Goal: Find specific page/section: Find specific page/section

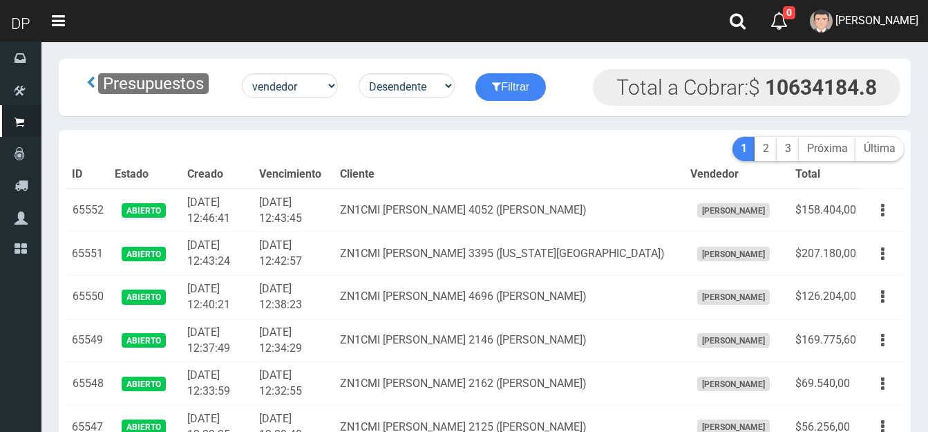
select select "usuarios_id"
click at [318, 81] on select "Id Facturado Valor vencimiento vendedor cliente" at bounding box center [290, 85] width 96 height 25
click at [243, 73] on select "Id Facturado Valor vencimiento vendedor cliente" at bounding box center [290, 85] width 96 height 25
click at [450, 83] on select "Desendente Ascendente" at bounding box center [406, 85] width 96 height 25
select select "asc"
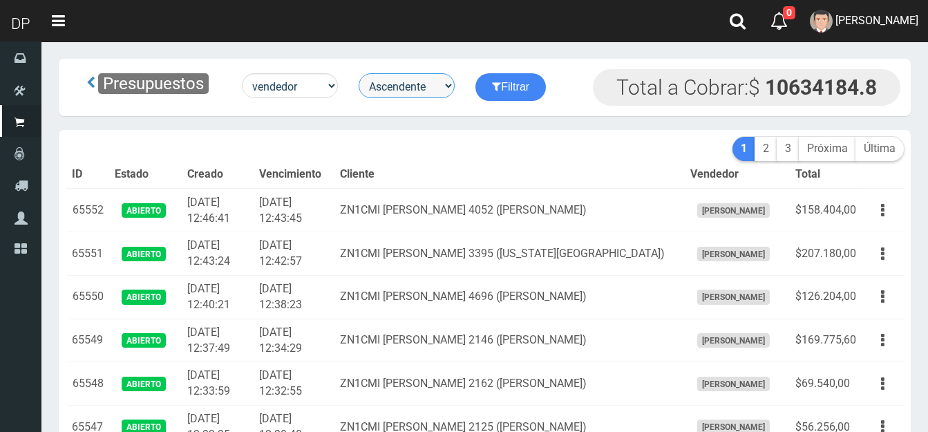
click at [361, 73] on select "Desendente Ascendente" at bounding box center [406, 85] width 96 height 25
click at [501, 79] on icon "submit" at bounding box center [496, 86] width 9 height 19
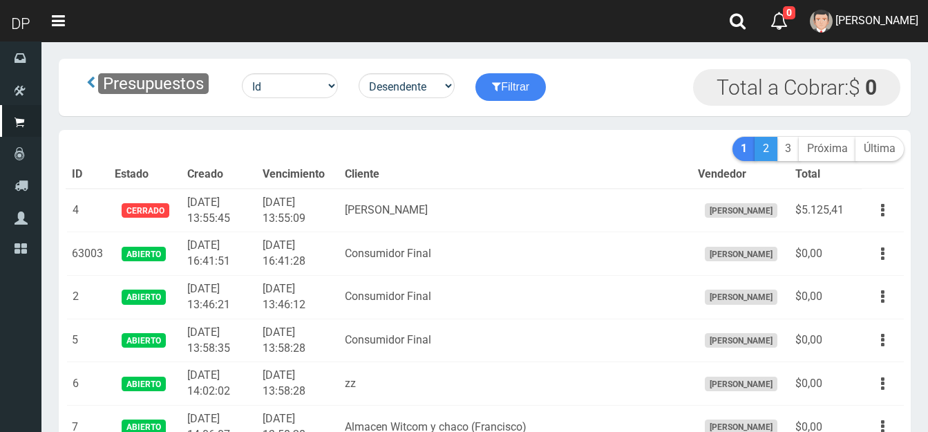
click at [762, 146] on link "2" at bounding box center [765, 149] width 23 height 24
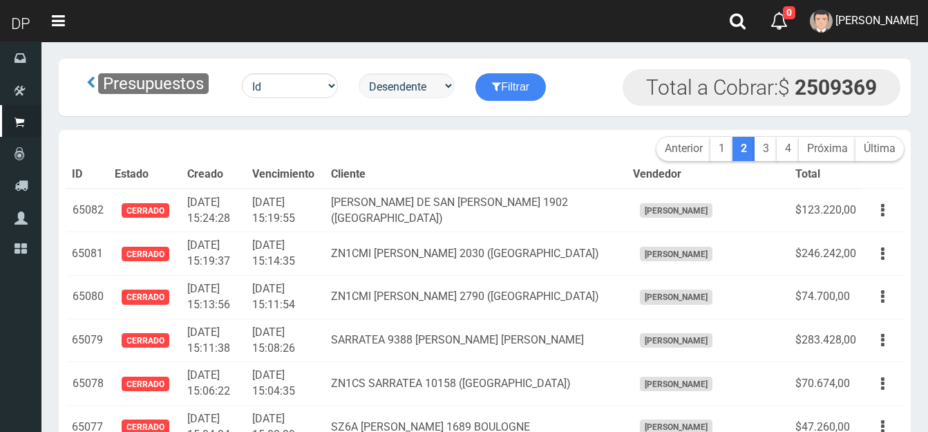
scroll to position [1546, 0]
click at [450, 84] on select "Desendente Ascendente" at bounding box center [406, 85] width 96 height 25
select select "asc"
click at [361, 73] on select "Desendente Ascendente" at bounding box center [406, 85] width 96 height 25
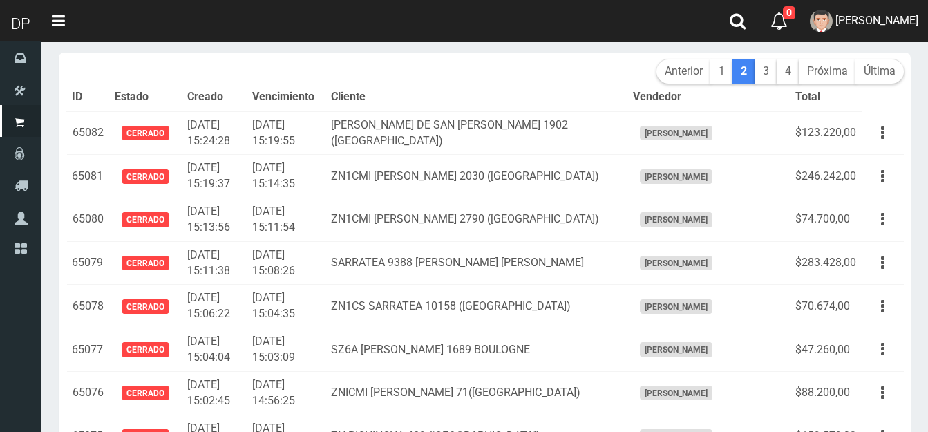
scroll to position [0, 0]
